Goal: Find specific page/section: Find specific page/section

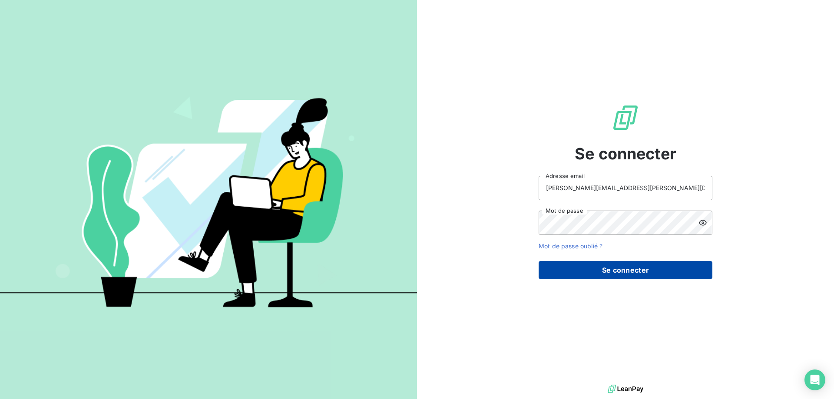
click at [626, 274] on button "Se connecter" at bounding box center [626, 270] width 174 height 18
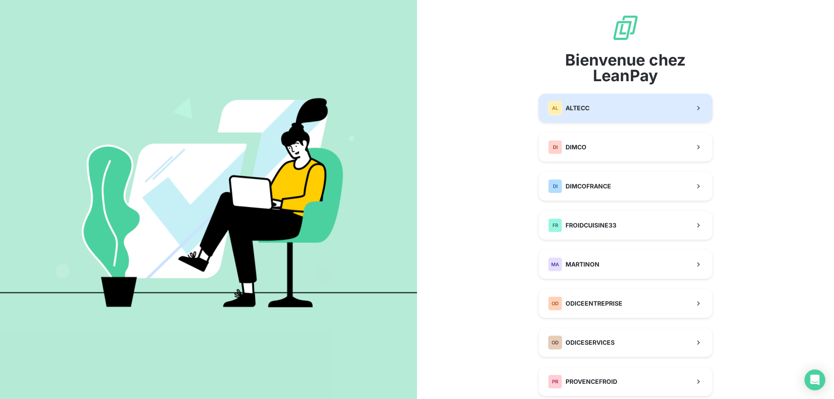
click at [592, 109] on button "AL ALTECC" at bounding box center [626, 108] width 174 height 29
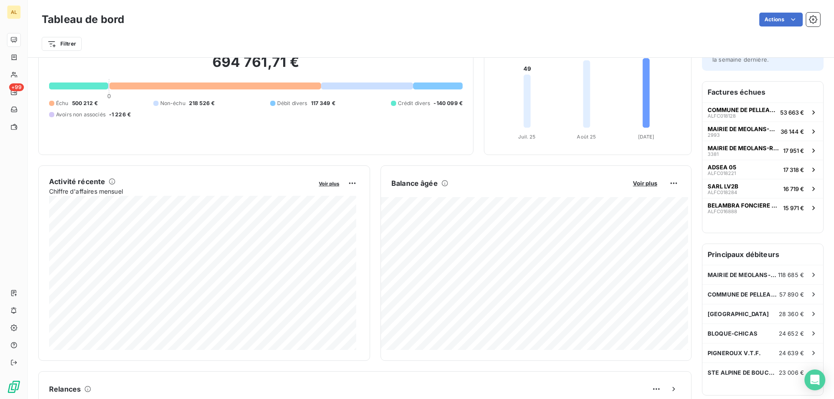
scroll to position [45, 0]
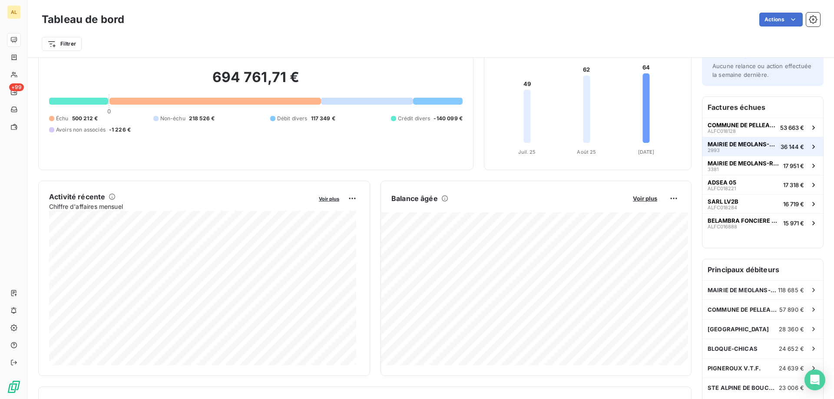
click at [744, 142] on span "MAIRIE DE MEOLANS-REVEL" at bounding box center [741, 144] width 69 height 7
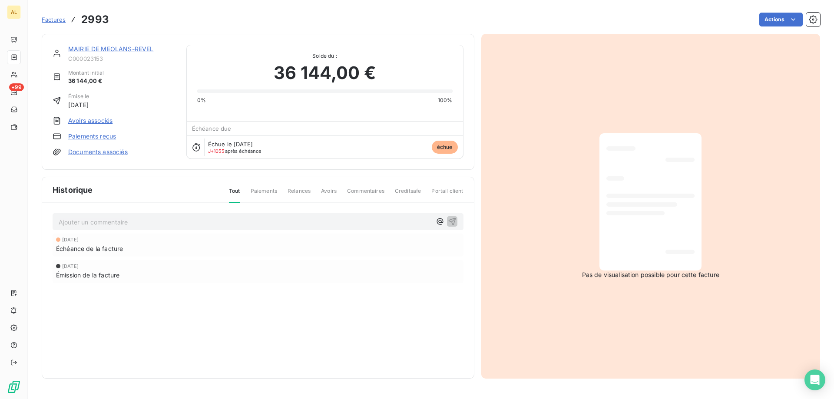
click at [102, 48] on link "MAIRIE DE MEOLANS-REVEL" at bounding box center [110, 48] width 85 height 7
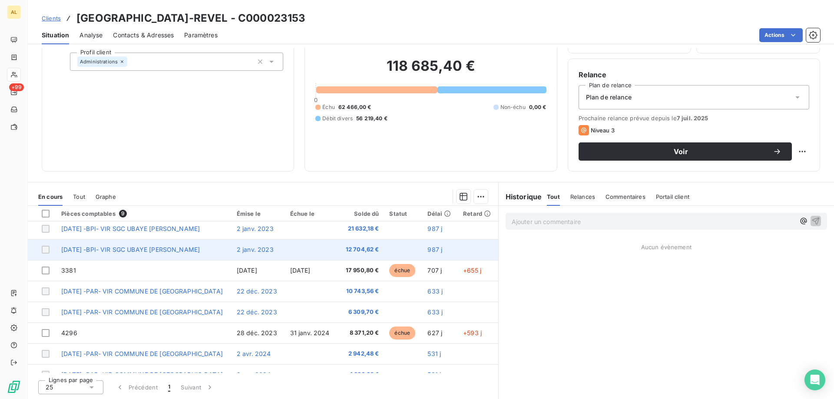
scroll to position [36, 0]
